Goal: Information Seeking & Learning: Compare options

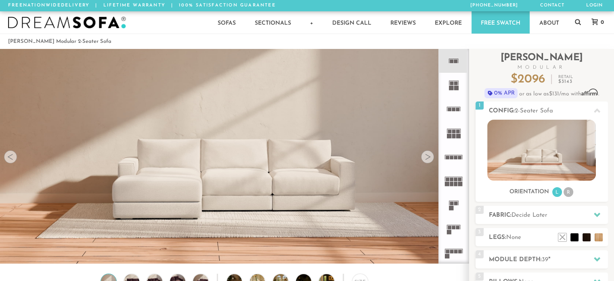
scroll to position [8979, 607]
click at [453, 89] on rect at bounding box center [451, 88] width 4 height 4
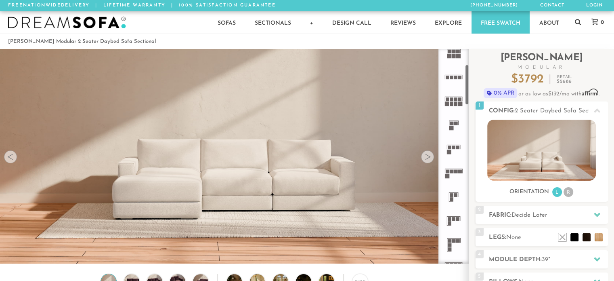
scroll to position [82, 0]
click at [454, 124] on icon at bounding box center [454, 123] width 24 height 24
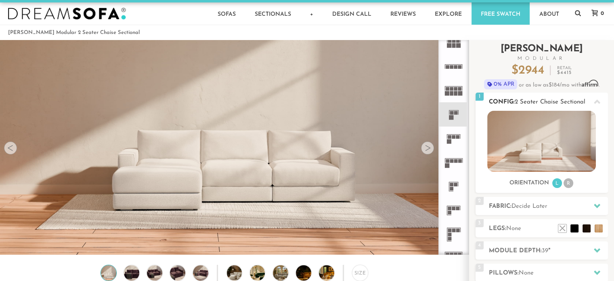
scroll to position [3, 0]
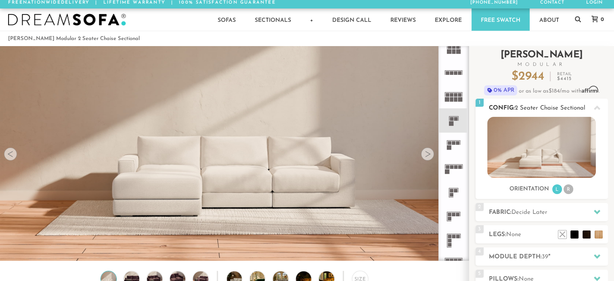
click at [571, 193] on li "R" at bounding box center [568, 189] width 10 height 10
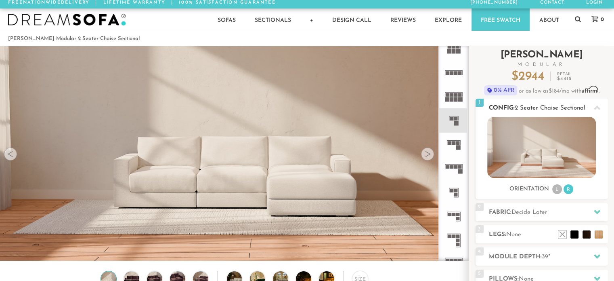
click at [559, 189] on li "L" at bounding box center [557, 189] width 10 height 10
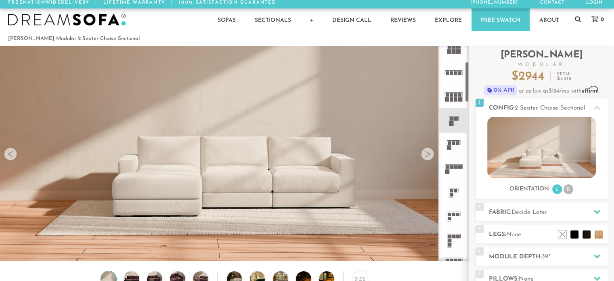
click at [459, 126] on icon at bounding box center [454, 120] width 24 height 24
click at [428, 155] on div at bounding box center [427, 153] width 13 height 13
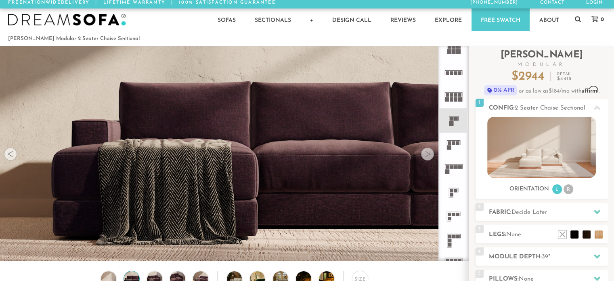
click at [428, 155] on div at bounding box center [427, 153] width 13 height 13
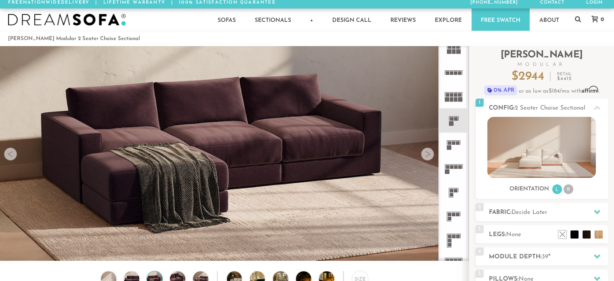
click at [428, 155] on div at bounding box center [427, 153] width 13 height 13
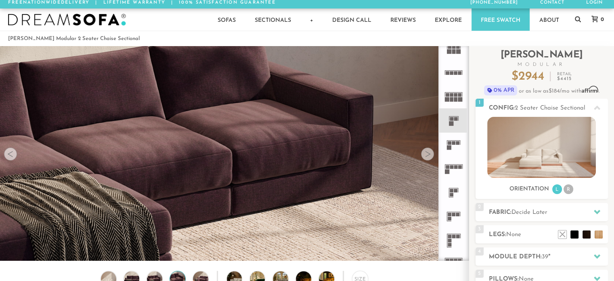
click at [428, 155] on div at bounding box center [427, 153] width 13 height 13
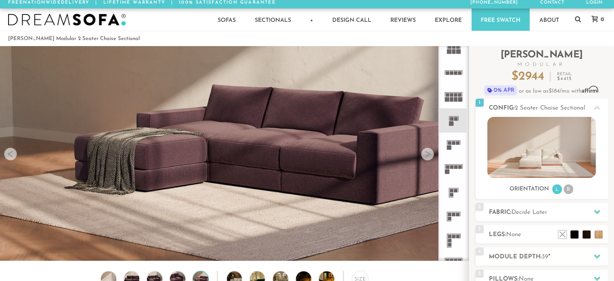
click at [428, 155] on div at bounding box center [427, 153] width 13 height 13
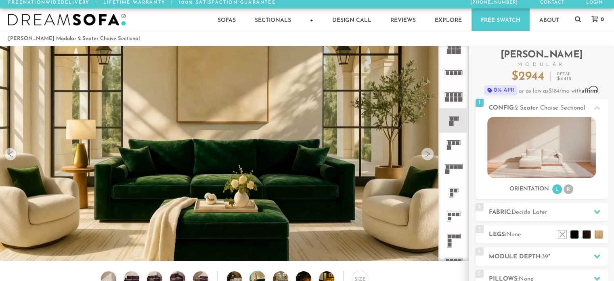
click at [428, 155] on div at bounding box center [427, 153] width 13 height 13
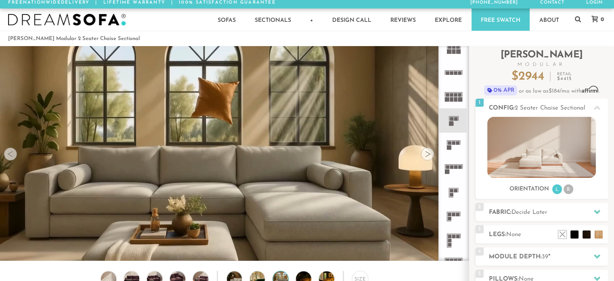
click at [429, 155] on div at bounding box center [427, 153] width 13 height 13
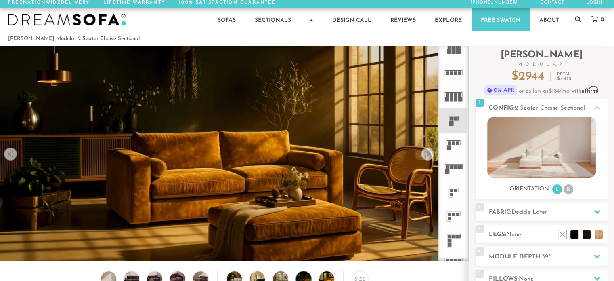
click at [429, 155] on div at bounding box center [427, 153] width 13 height 13
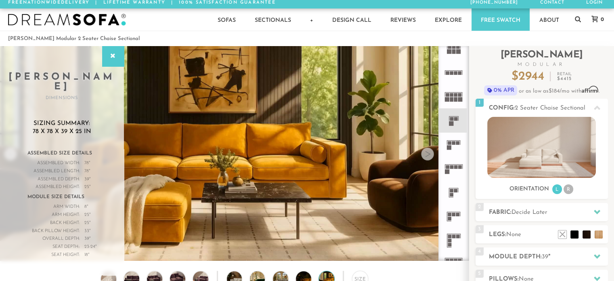
click at [429, 155] on div at bounding box center [427, 153] width 13 height 13
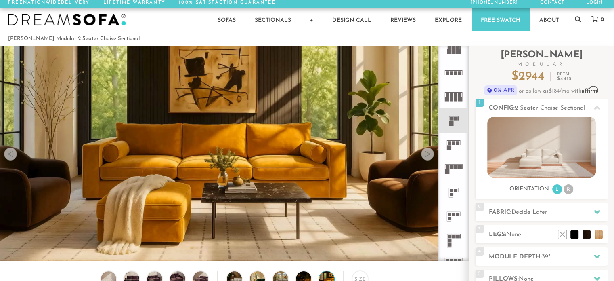
click at [429, 155] on div at bounding box center [427, 153] width 13 height 13
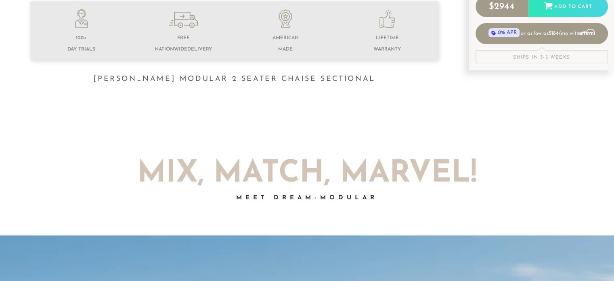
scroll to position [0, 0]
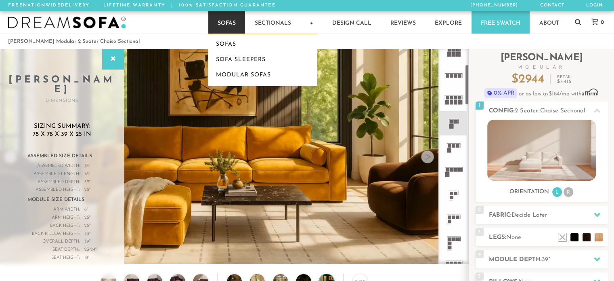
click at [230, 28] on link "Sofas" at bounding box center [226, 22] width 37 height 22
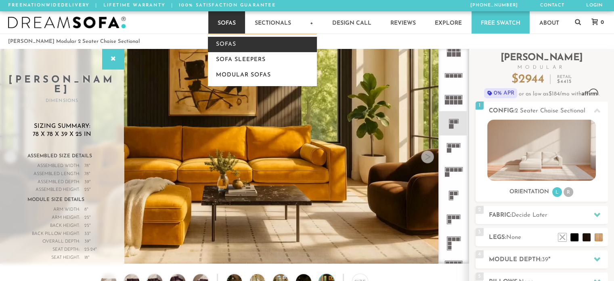
click at [226, 42] on link "Sofas" at bounding box center [262, 44] width 109 height 15
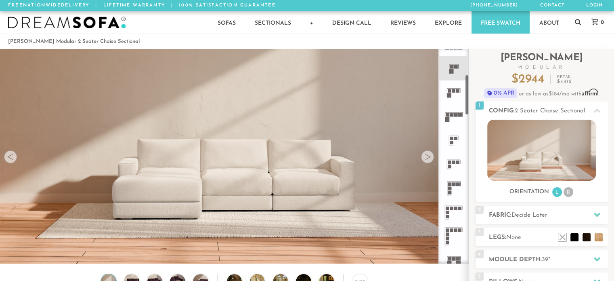
drag, startPoint x: 466, startPoint y: 78, endPoint x: 467, endPoint y: 97, distance: 19.8
click at [467, 98] on div at bounding box center [453, 156] width 31 height 214
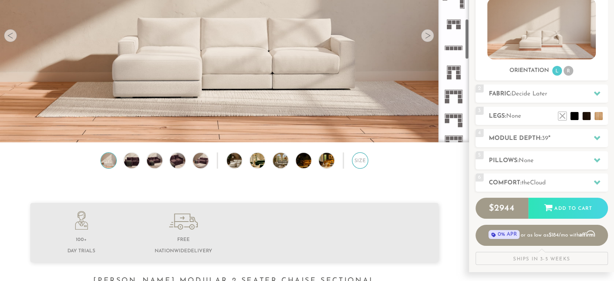
scroll to position [494, 0]
click at [354, 167] on div "Size" at bounding box center [360, 160] width 16 height 16
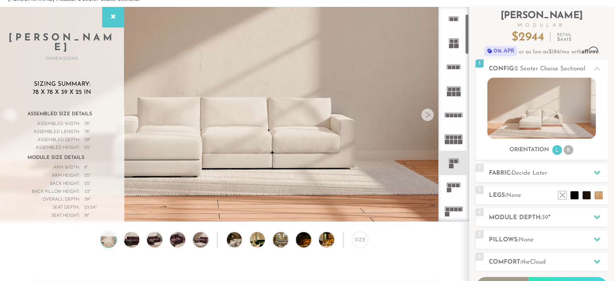
scroll to position [0, 0]
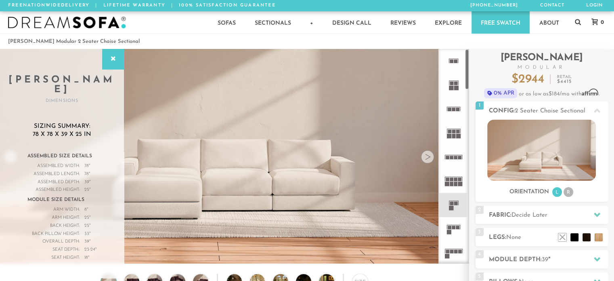
click at [457, 112] on icon at bounding box center [454, 109] width 24 height 24
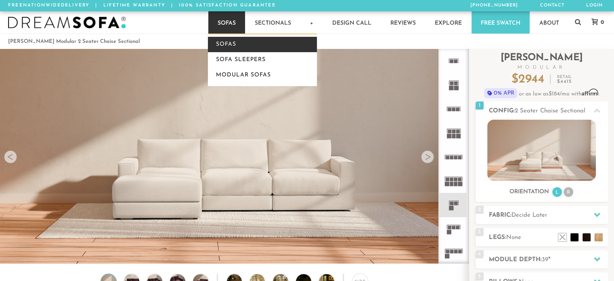
click at [226, 44] on link "Sofas" at bounding box center [262, 44] width 109 height 15
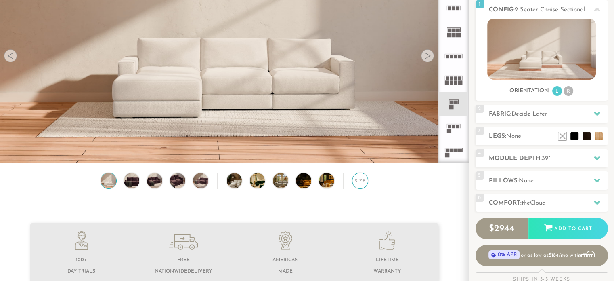
scroll to position [100, 0]
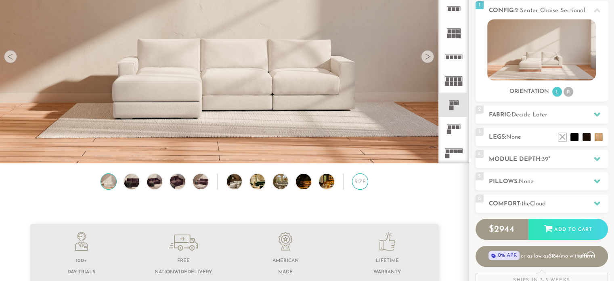
click at [360, 185] on div "Size" at bounding box center [360, 181] width 16 height 16
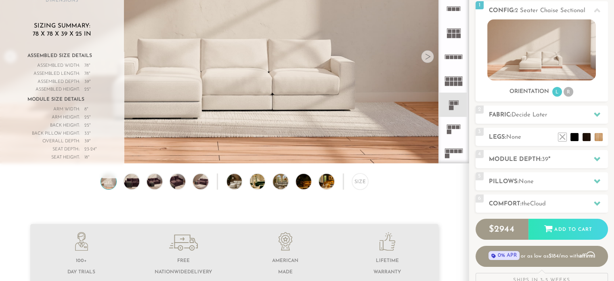
click at [456, 126] on rect at bounding box center [458, 127] width 4 height 4
